Goal: Information Seeking & Learning: Understand process/instructions

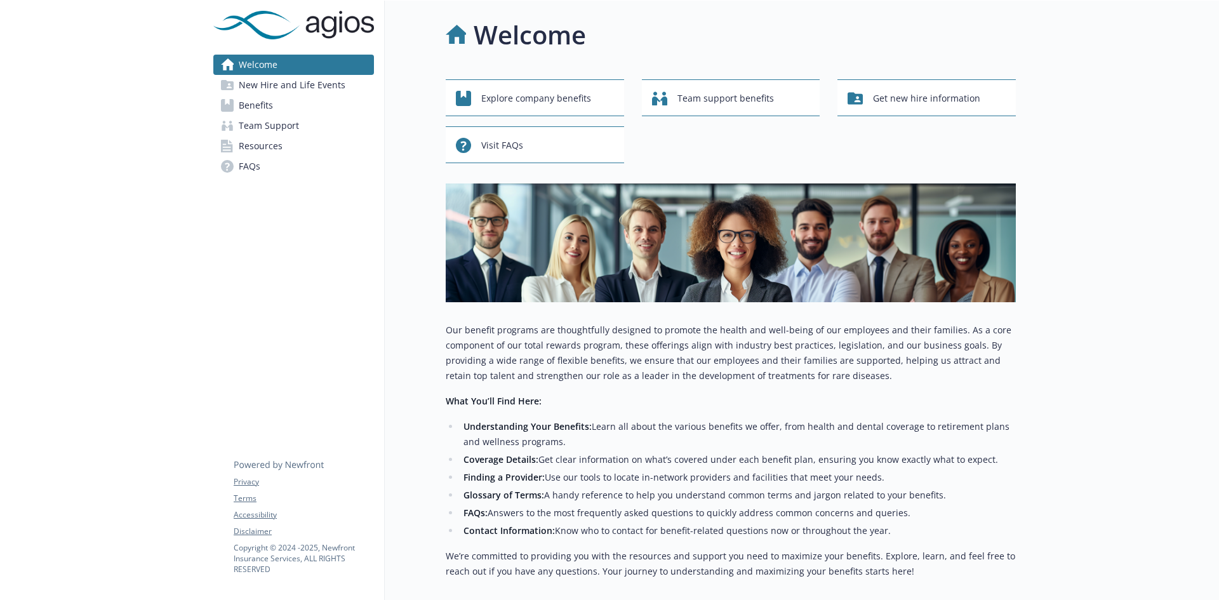
click at [309, 88] on span "New Hire and Life Events" at bounding box center [292, 85] width 107 height 20
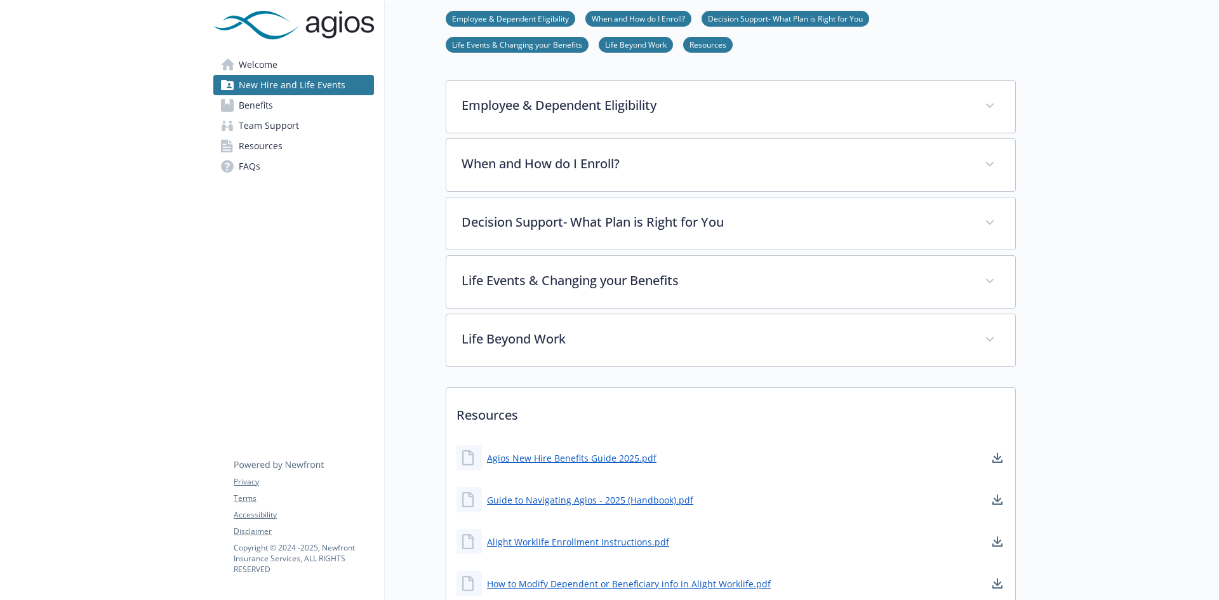
scroll to position [254, 0]
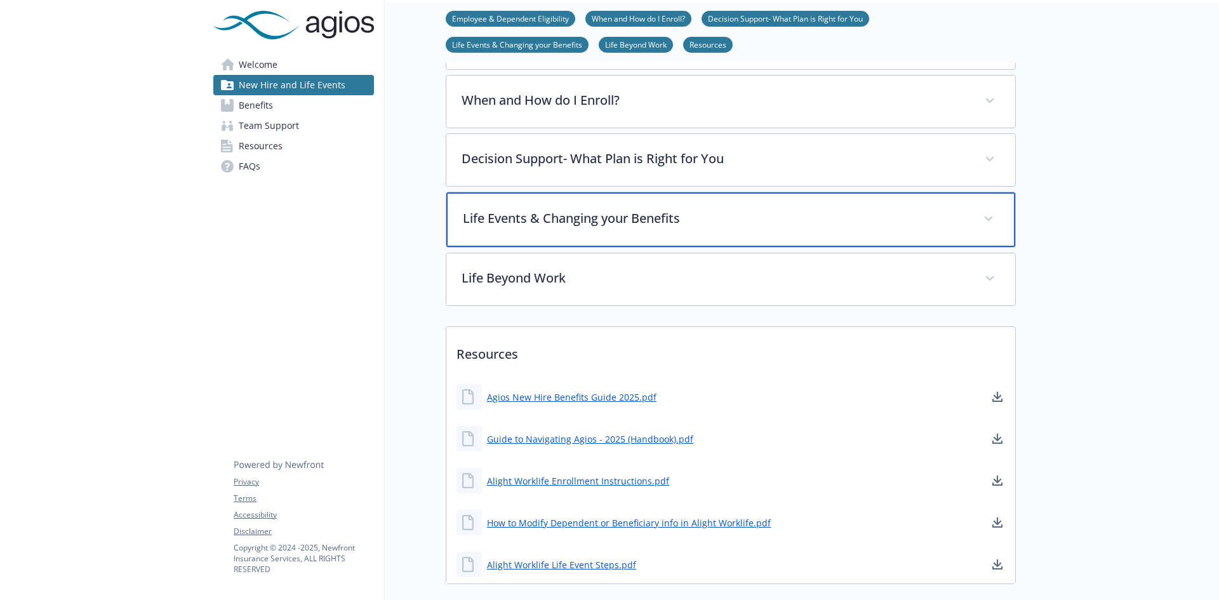
click at [514, 218] on p "Life Events & Changing your Benefits" at bounding box center [715, 218] width 505 height 19
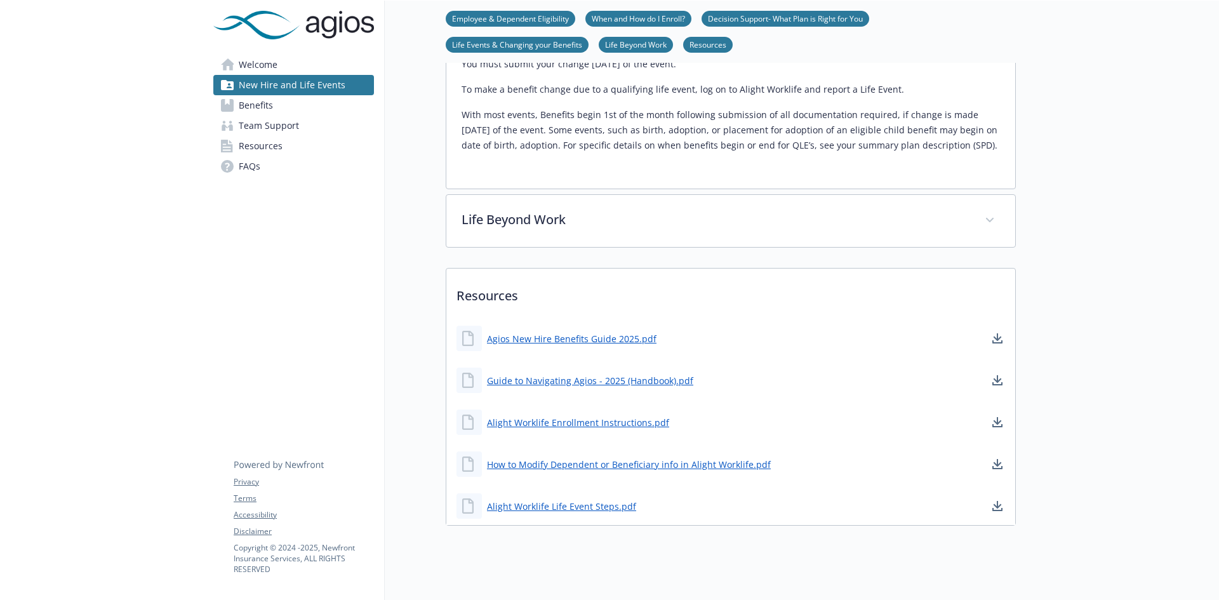
scroll to position [662, 0]
